Goal: Task Accomplishment & Management: Manage account settings

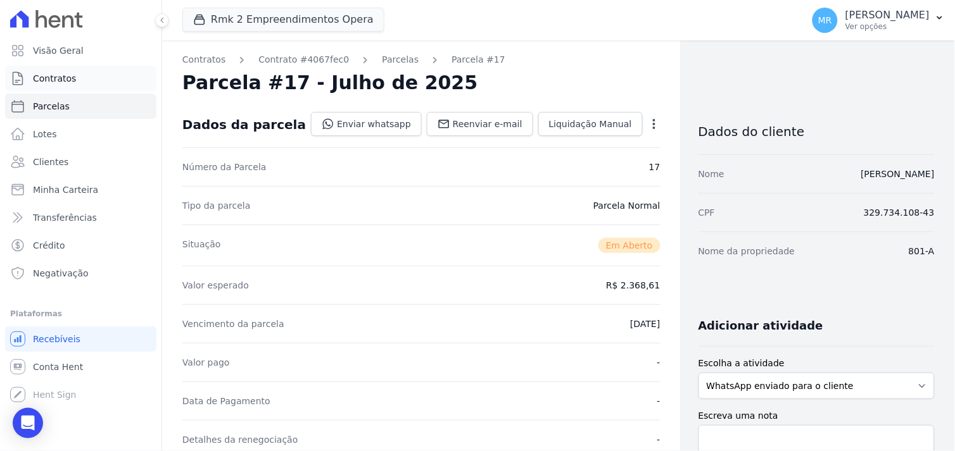
click at [57, 79] on span "Contratos" at bounding box center [54, 78] width 43 height 13
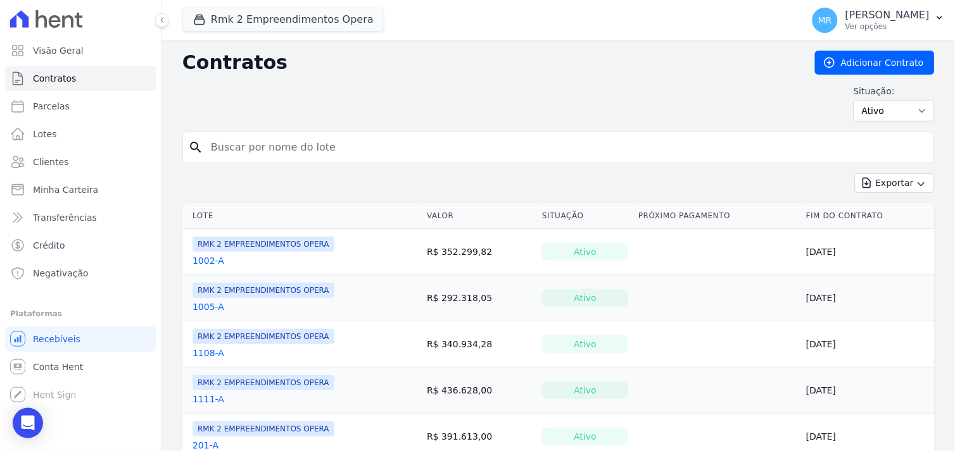
click at [301, 149] on input "search" at bounding box center [566, 147] width 726 height 25
type input "907"
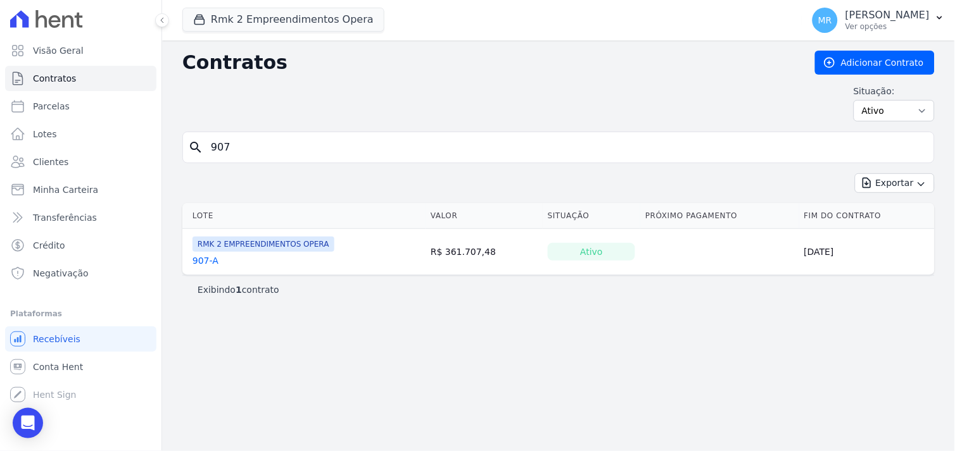
click at [201, 263] on link "907-A" at bounding box center [205, 261] width 26 height 13
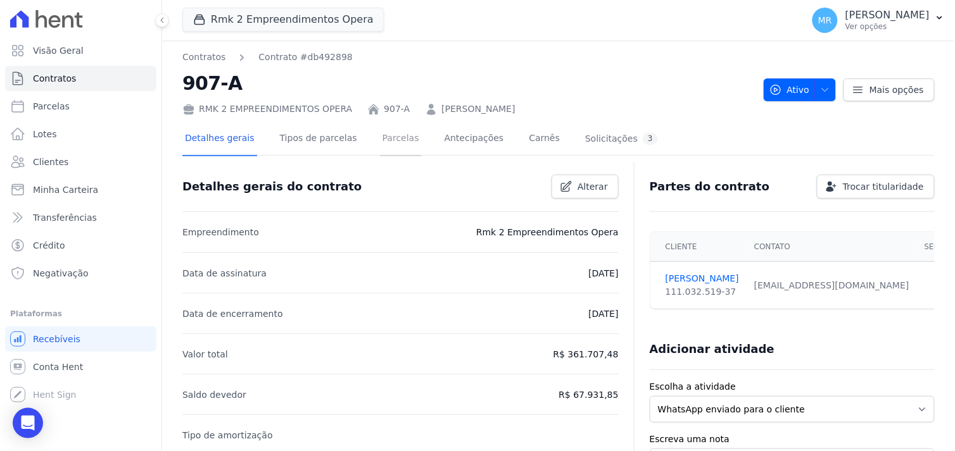
click at [380, 141] on link "Parcelas" at bounding box center [401, 140] width 42 height 34
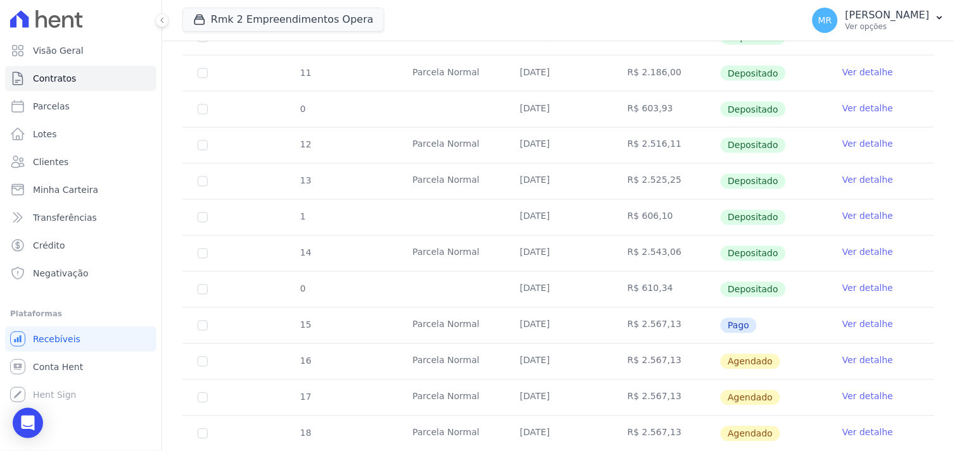
scroll to position [492, 0]
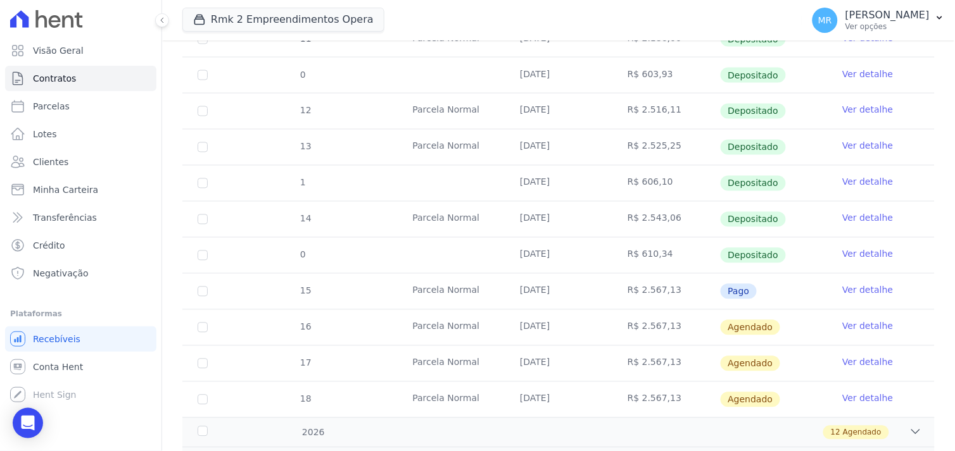
click at [861, 251] on link "Ver detalhe" at bounding box center [867, 254] width 51 height 13
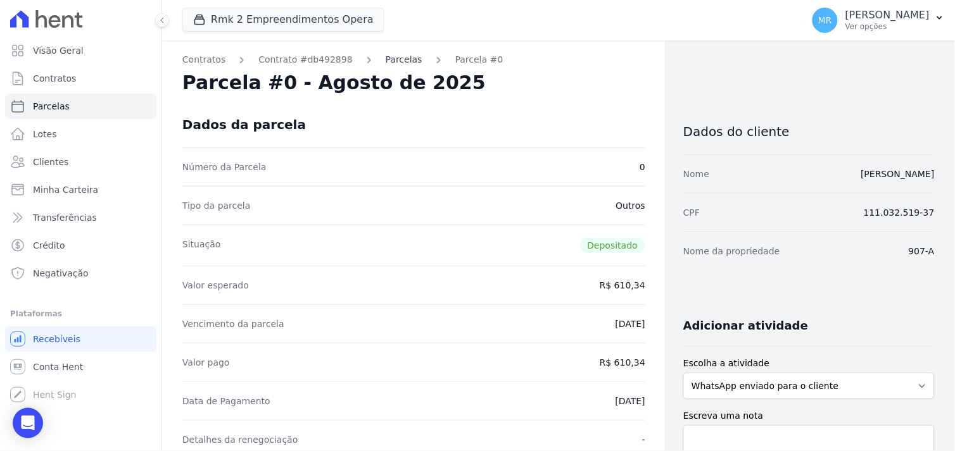
click at [386, 60] on link "Parcelas" at bounding box center [404, 59] width 37 height 13
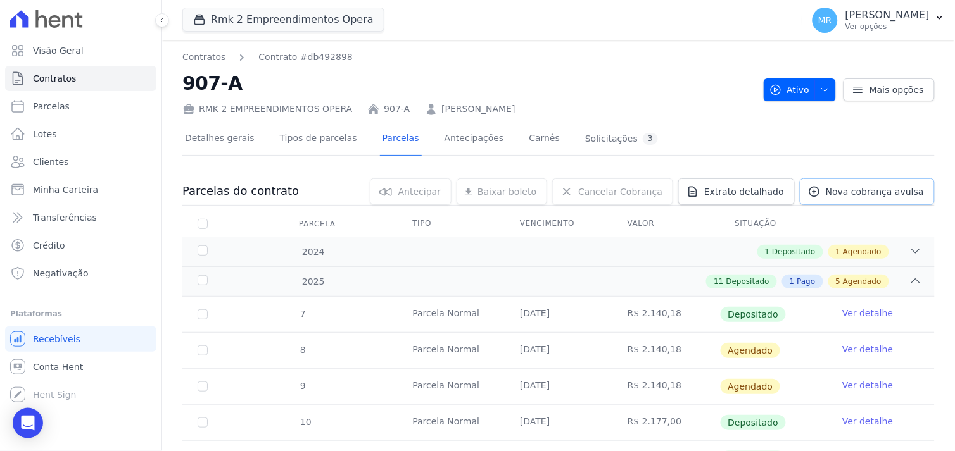
click at [869, 192] on span "Nova cobrança avulsa" at bounding box center [875, 192] width 98 height 13
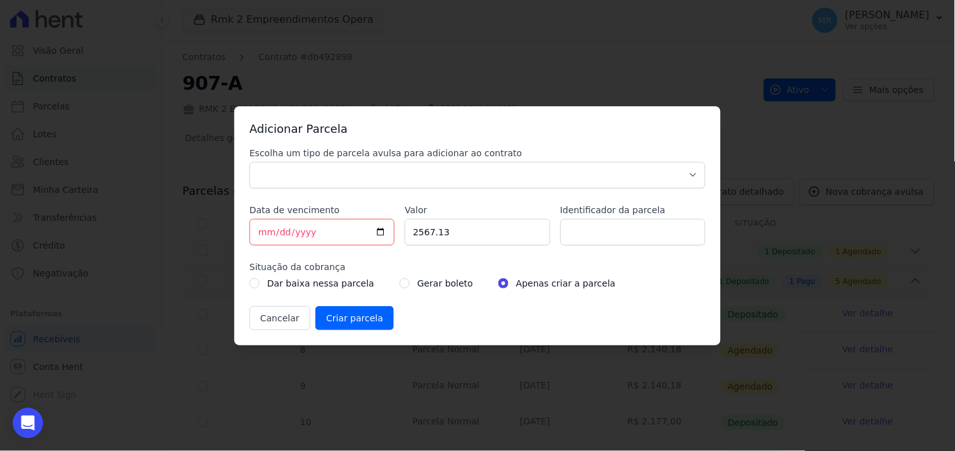
click at [394, 230] on div "Escolha um tipo de parcela avulsa para adicionar ao contrato Parcela Normal Sin…" at bounding box center [477, 239] width 456 height 184
drag, startPoint x: 465, startPoint y: 239, endPoint x: 401, endPoint y: 232, distance: 64.3
click at [401, 232] on div "Escolha um tipo de parcela avulsa para adicionar ao contrato Parcela Normal Sin…" at bounding box center [477, 239] width 456 height 184
type input "616.08"
drag, startPoint x: 325, startPoint y: 236, endPoint x: 205, endPoint y: 213, distance: 122.9
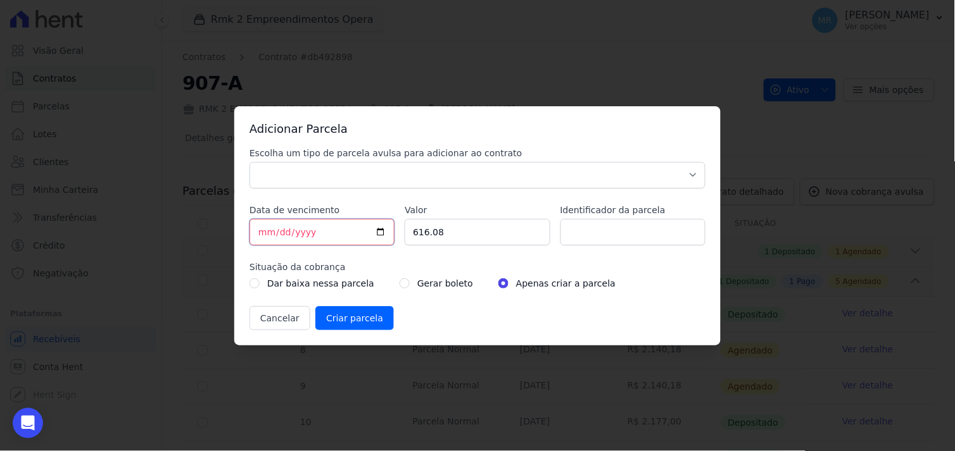
click at [211, 220] on div "Adicionar Parcela Escolha um tipo de parcela avulsa para adicionar ao contrato …" at bounding box center [477, 225] width 955 height 451
type input "[DATE]"
type input "DOCUMENTAÇÃO"
click at [346, 173] on select "Parcela Normal Sinal Caução Intercalada Chaves Pré Chaves Pós Chaves Taxas Quit…" at bounding box center [477, 175] width 456 height 27
select select "standard"
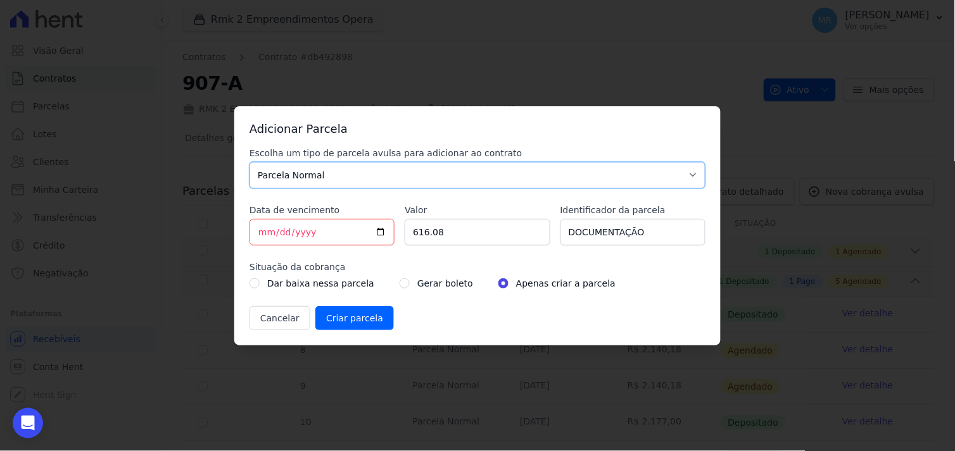
click at [249, 162] on select "Parcela Normal Sinal Caução Intercalada Chaves Pré Chaves Pós Chaves Taxas Quit…" at bounding box center [477, 175] width 456 height 27
click at [417, 285] on label "Gerar boleto" at bounding box center [445, 283] width 56 height 15
click at [348, 320] on input "Criar parcela" at bounding box center [354, 318] width 79 height 24
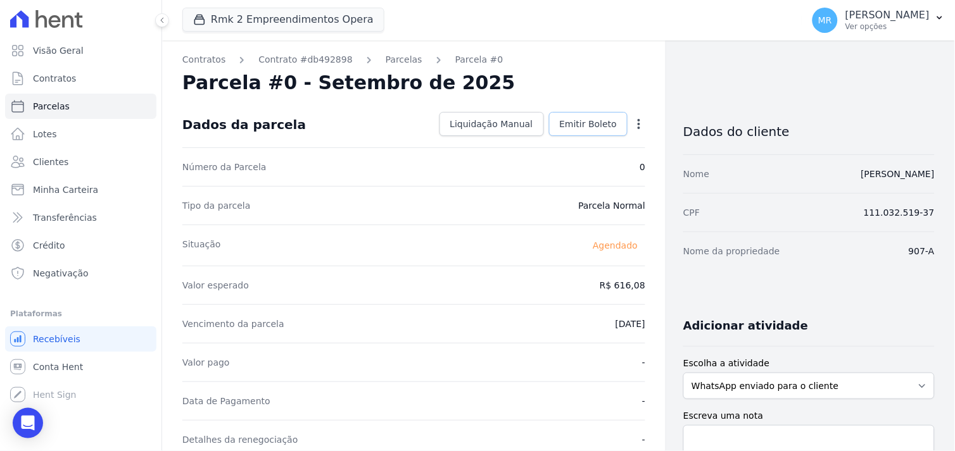
click at [579, 127] on span "Emitir Boleto" at bounding box center [589, 124] width 58 height 13
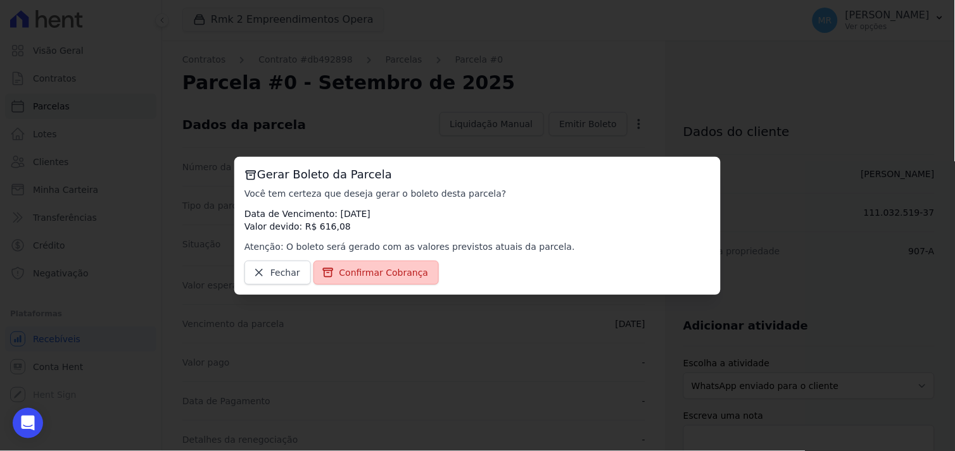
click at [391, 272] on span "Confirmar Cobrança" at bounding box center [383, 273] width 89 height 13
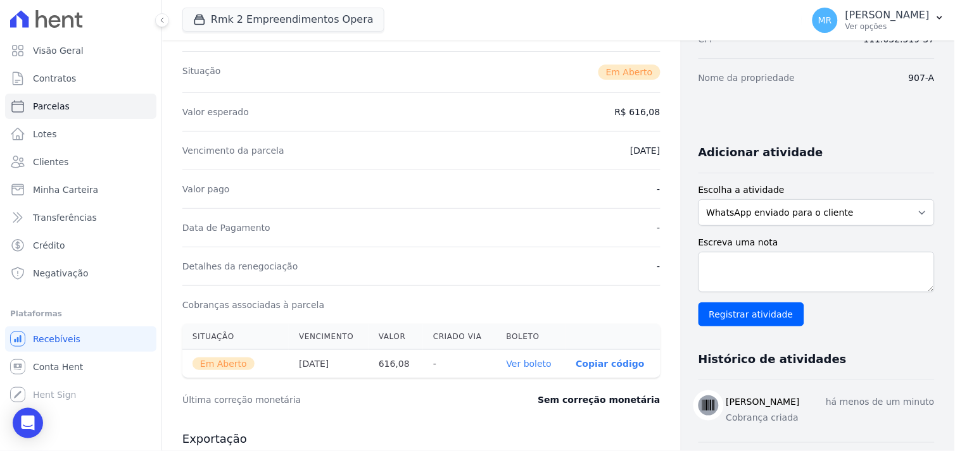
scroll to position [351, 0]
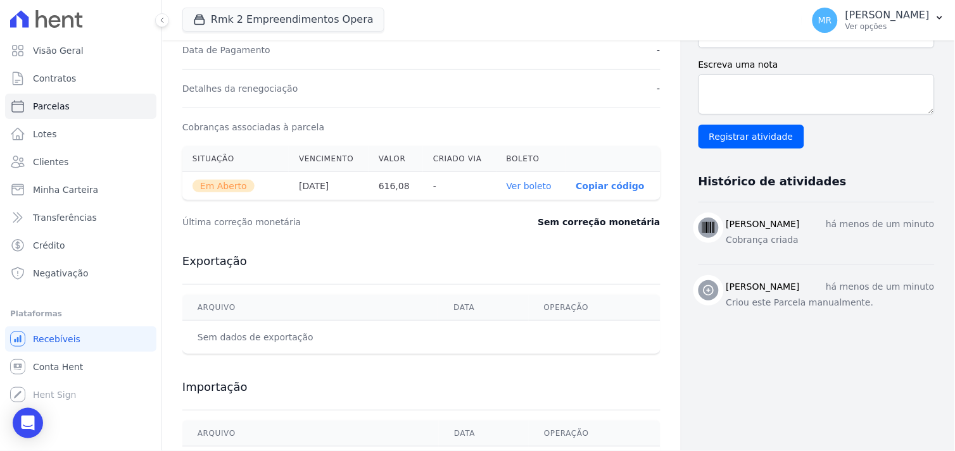
click at [510, 184] on link "Ver boleto" at bounding box center [529, 186] width 45 height 10
click at [239, 25] on button "Rmk 2 Empreendimentos Opera" at bounding box center [283, 20] width 202 height 24
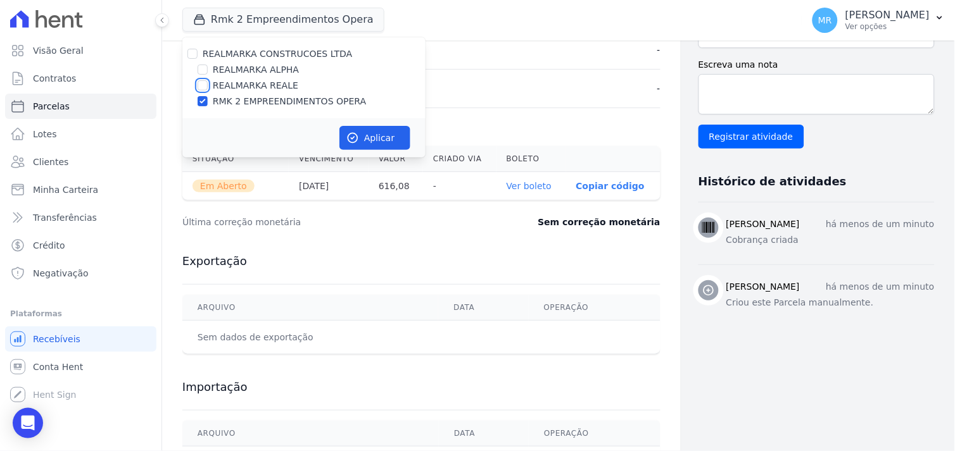
click at [205, 85] on input "REALMARKA REALE" at bounding box center [203, 85] width 10 height 10
checkbox input "true"
click at [201, 98] on input "RMK 2 EMPREENDIMENTOS OPERA" at bounding box center [203, 101] width 10 height 10
checkbox input "false"
click at [355, 135] on icon "button" at bounding box center [352, 138] width 13 height 13
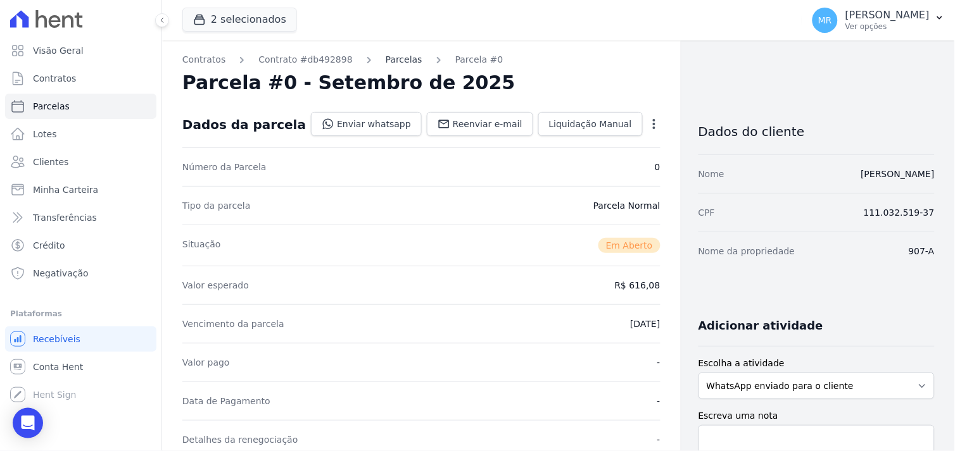
click at [394, 58] on link "Parcelas" at bounding box center [404, 59] width 37 height 13
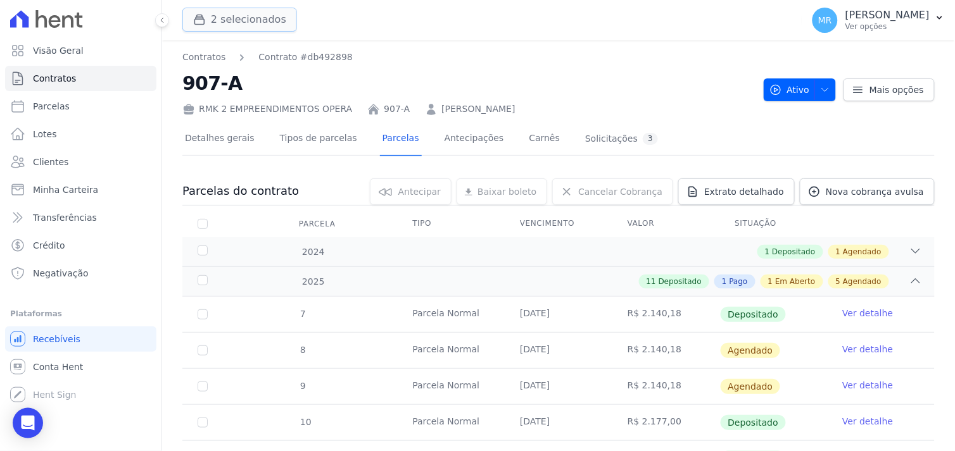
click at [214, 9] on button "2 selecionados" at bounding box center [239, 20] width 115 height 24
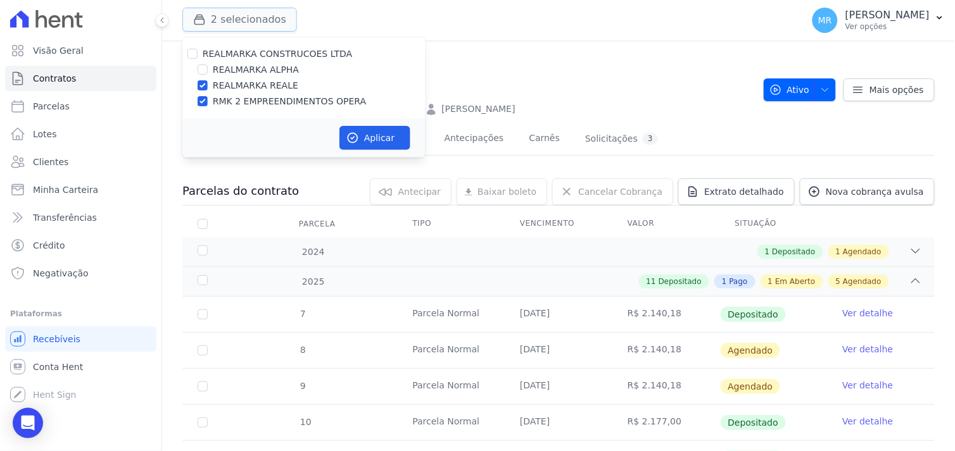
click at [213, 15] on button "2 selecionados" at bounding box center [239, 20] width 115 height 24
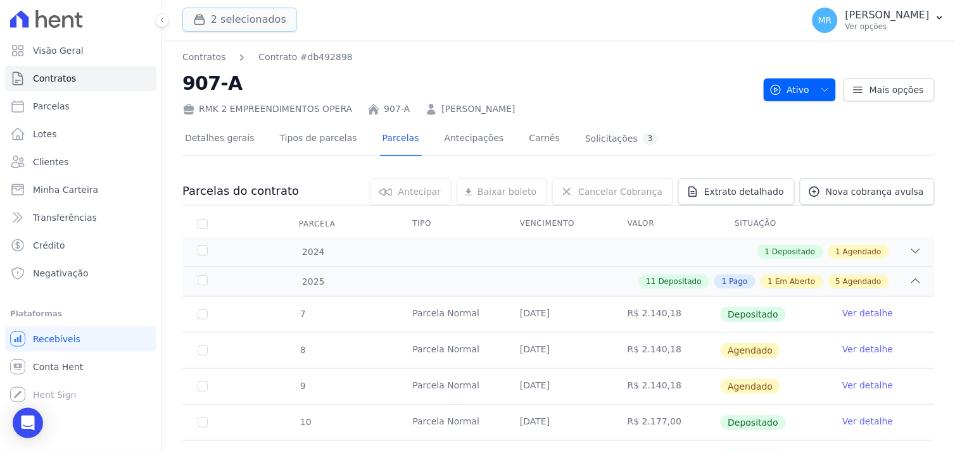
click at [211, 18] on button "2 selecionados" at bounding box center [239, 20] width 115 height 24
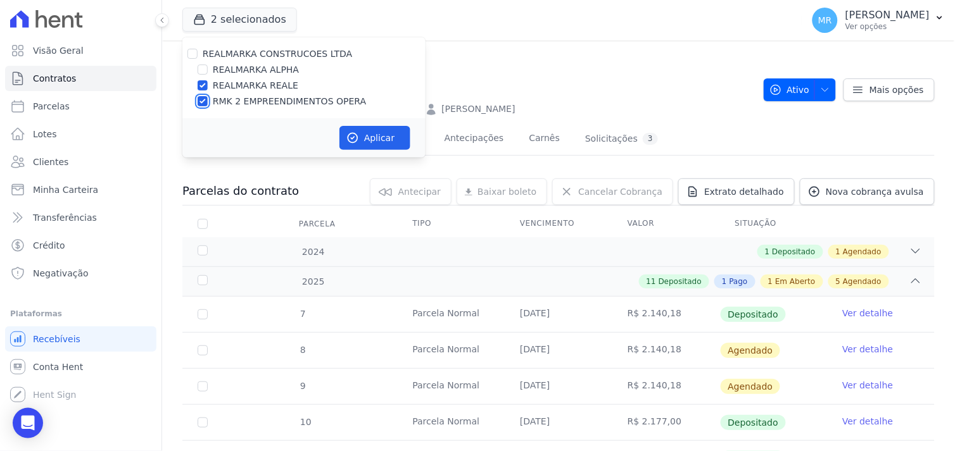
drag, startPoint x: 199, startPoint y: 99, endPoint x: 207, endPoint y: 104, distance: 9.1
click at [199, 99] on input "RMK 2 EMPREENDIMENTOS OPERA" at bounding box center [203, 101] width 10 height 10
checkbox input "false"
click at [353, 137] on icon "button" at bounding box center [352, 138] width 9 height 9
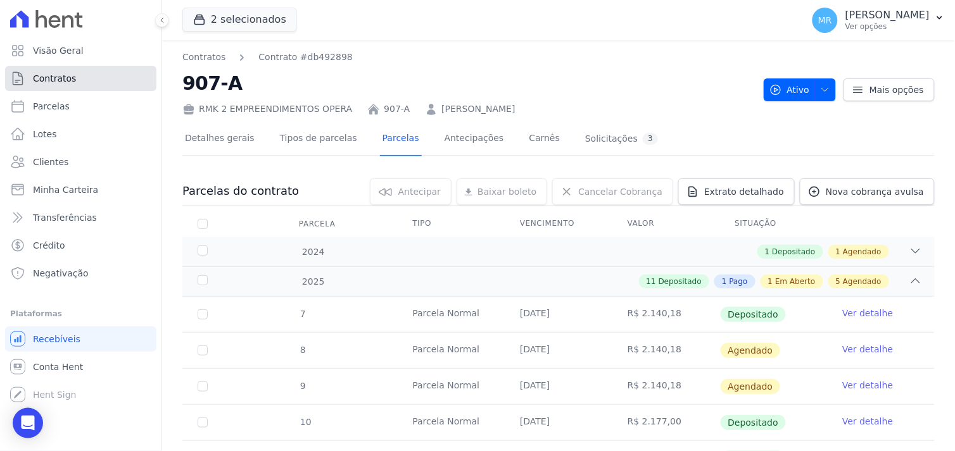
click at [53, 84] on span "Contratos" at bounding box center [54, 78] width 43 height 13
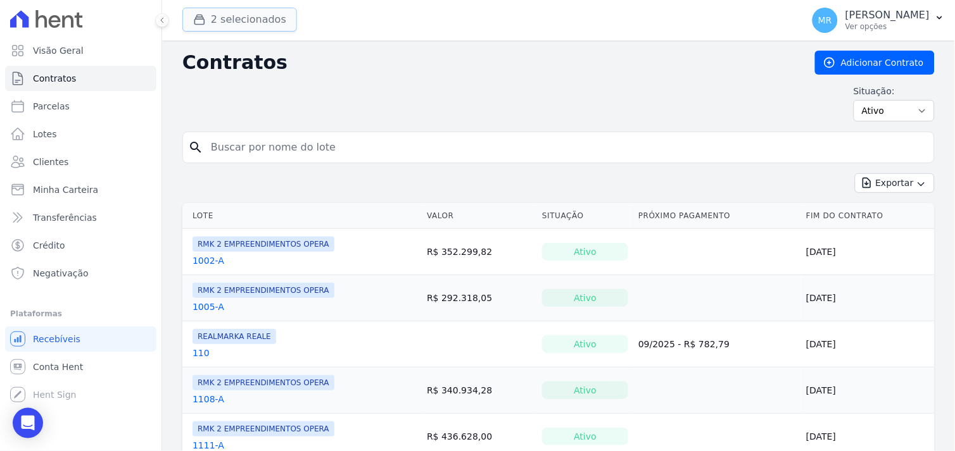
click at [243, 23] on button "2 selecionados" at bounding box center [239, 20] width 115 height 24
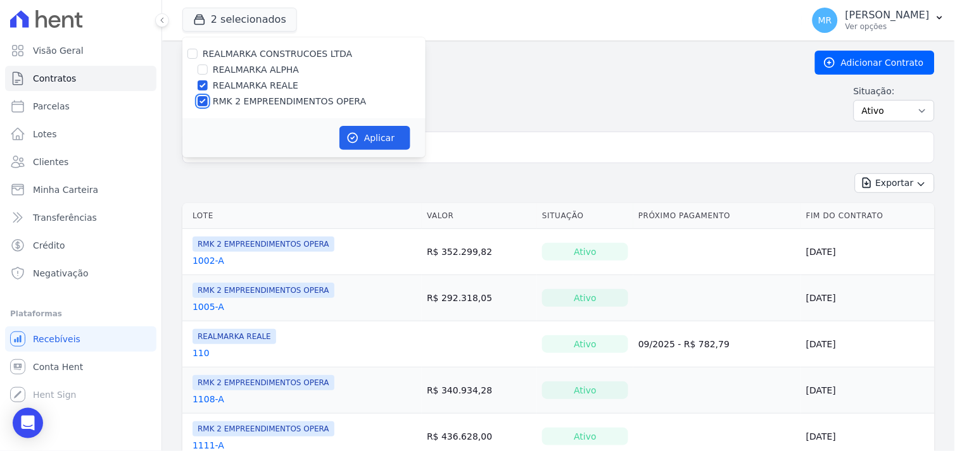
click at [200, 99] on input "RMK 2 EMPREENDIMENTOS OPERA" at bounding box center [203, 101] width 10 height 10
checkbox input "false"
click at [369, 132] on button "Aplicar" at bounding box center [374, 138] width 71 height 24
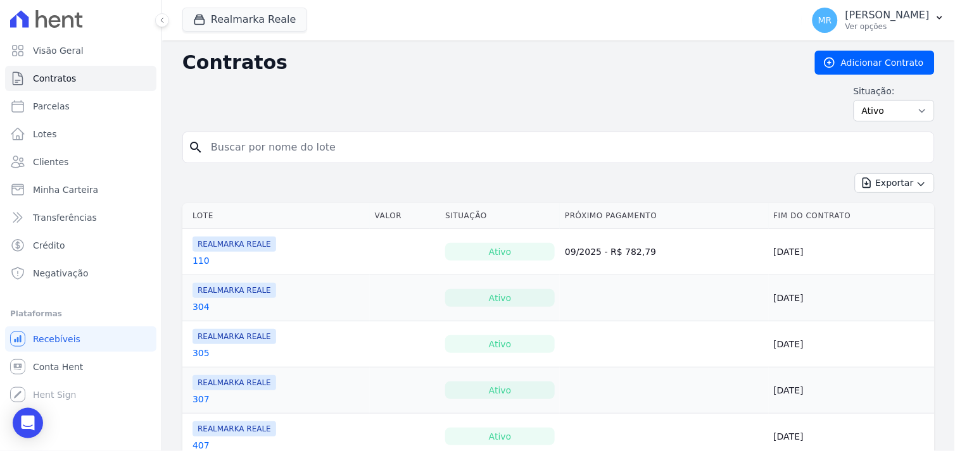
click at [324, 146] on input "search" at bounding box center [566, 147] width 726 height 25
type input "110"
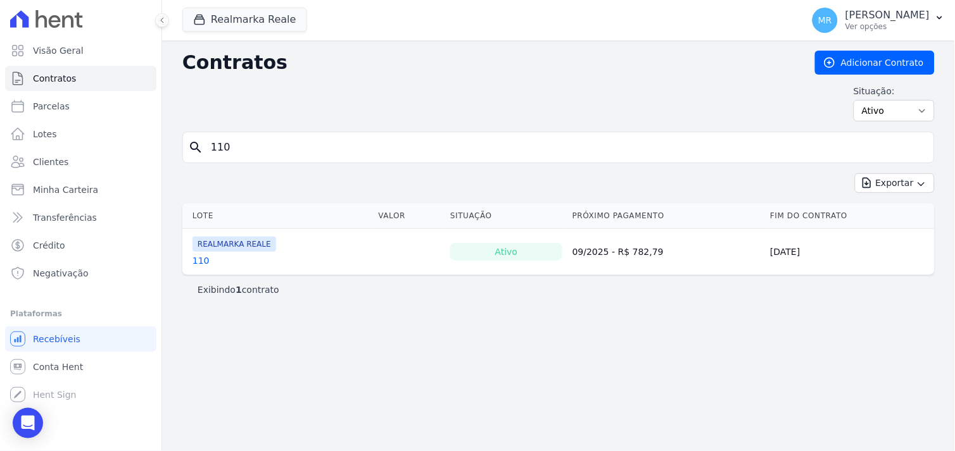
click at [194, 261] on link "110" at bounding box center [200, 261] width 17 height 13
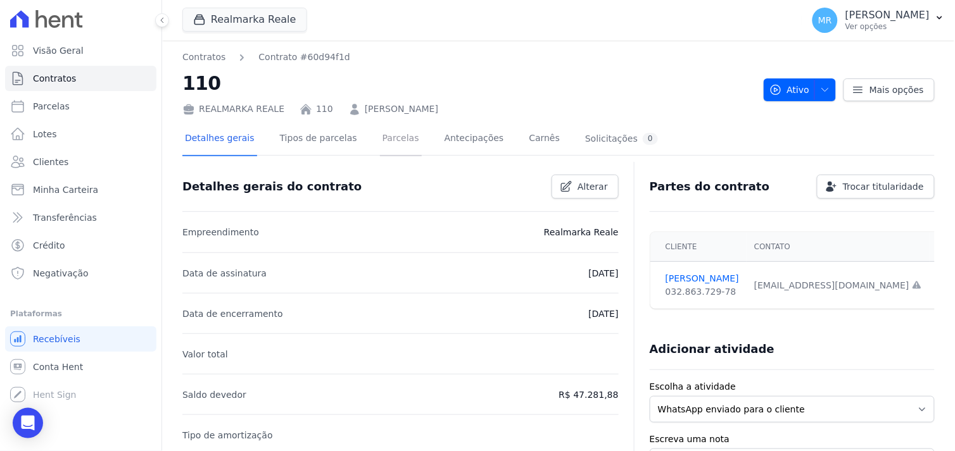
click at [381, 140] on link "Parcelas" at bounding box center [401, 140] width 42 height 34
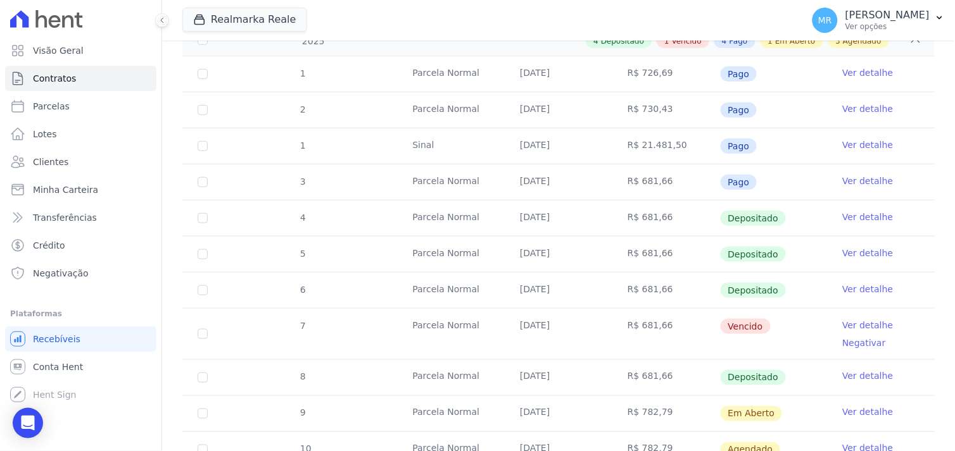
scroll to position [281, 0]
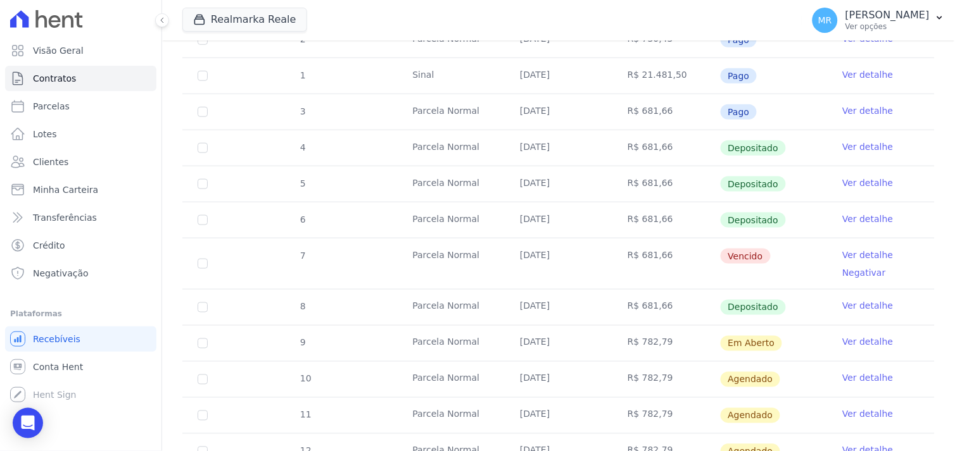
click at [862, 253] on link "Ver detalhe" at bounding box center [867, 255] width 51 height 13
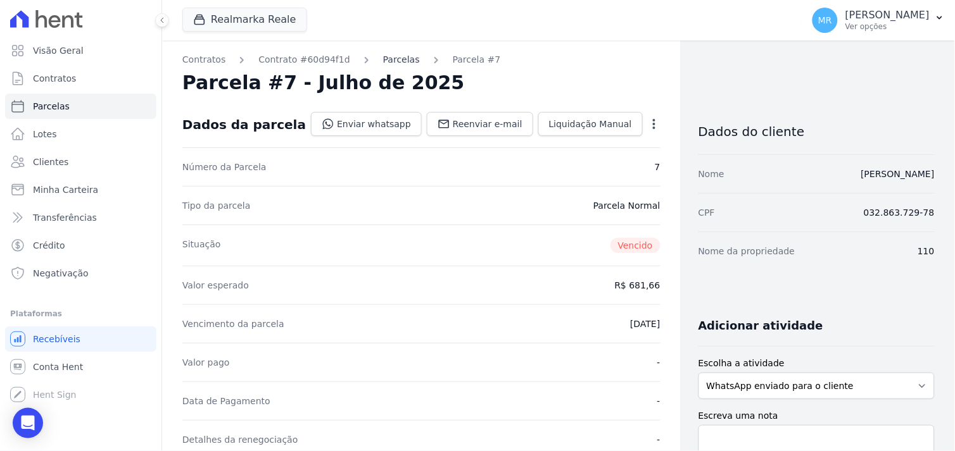
click at [385, 60] on link "Parcelas" at bounding box center [401, 59] width 37 height 13
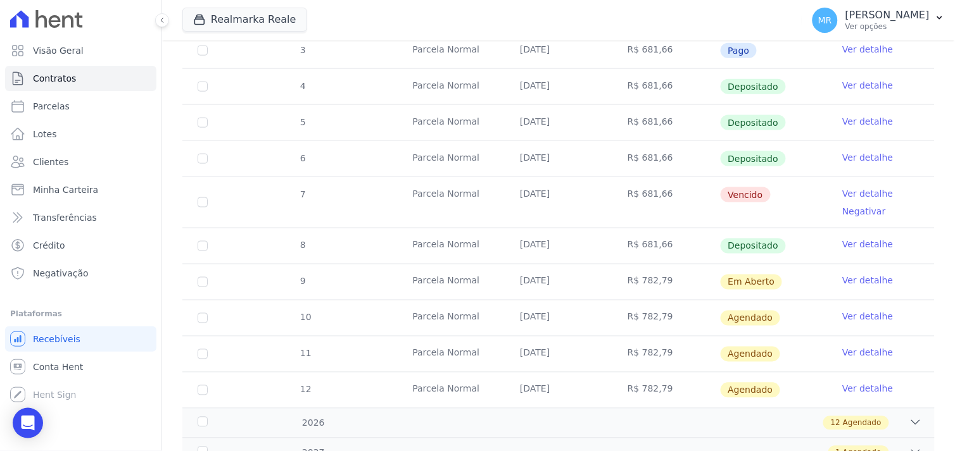
scroll to position [351, 0]
